Goal: Find specific page/section

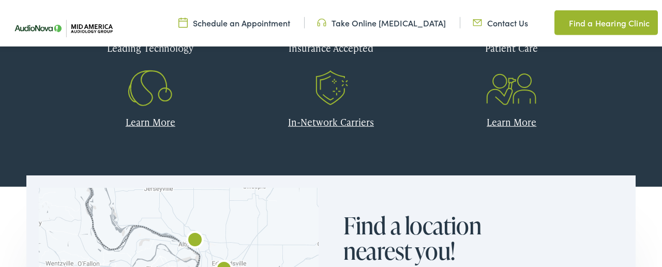
scroll to position [484, 0]
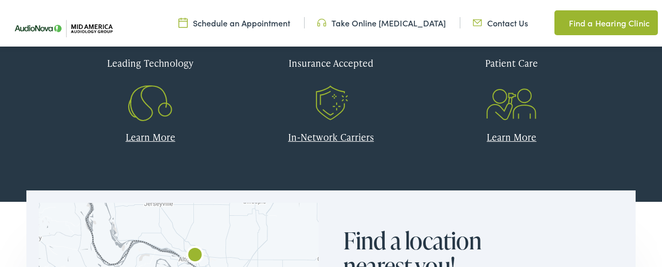
click at [89, 30] on img at bounding box center [59, 28] width 119 height 39
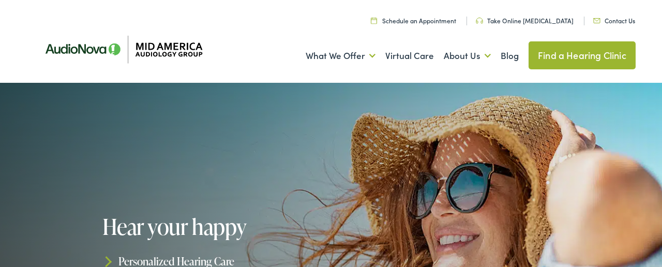
click at [618, 18] on link "Contact Us" at bounding box center [614, 20] width 42 height 9
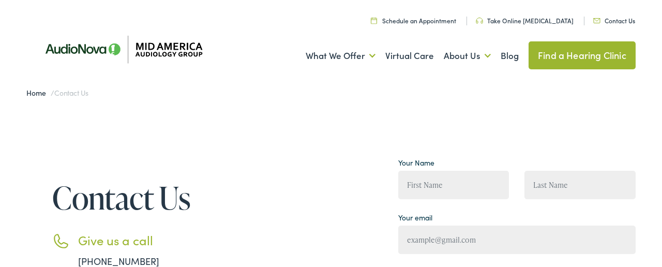
click at [167, 52] on img at bounding box center [119, 49] width 186 height 63
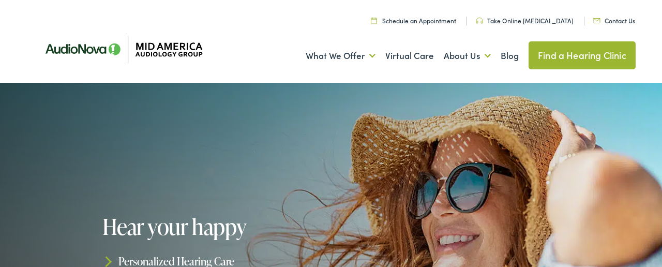
click at [167, 48] on img at bounding box center [119, 49] width 186 height 63
click at [546, 56] on link "Find a Hearing Clinic" at bounding box center [581, 55] width 107 height 28
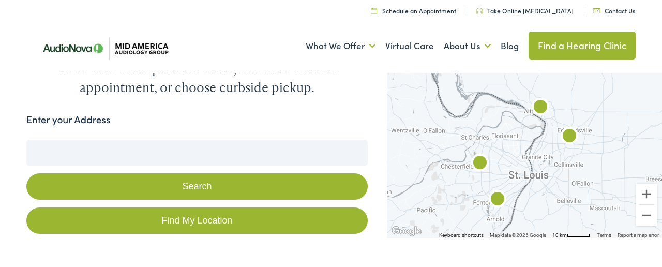
scroll to position [108, 0]
click at [497, 196] on img "AudioNova" at bounding box center [497, 200] width 25 height 25
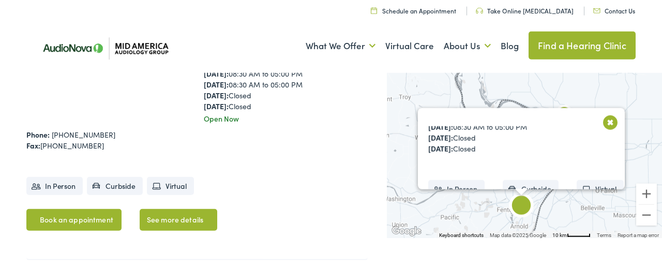
scroll to position [1213, 0]
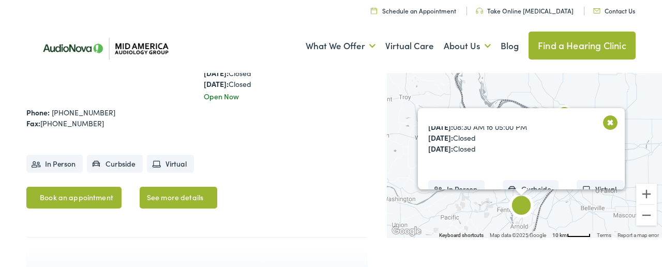
click at [327, 142] on ul "In Person Curbside Virtual" at bounding box center [196, 159] width 341 height 34
click at [606, 121] on button "Close" at bounding box center [610, 122] width 18 height 18
